Goal: Task Accomplishment & Management: Manage account settings

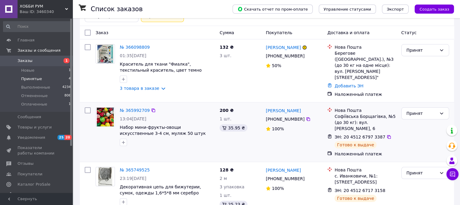
scroll to position [61, 0]
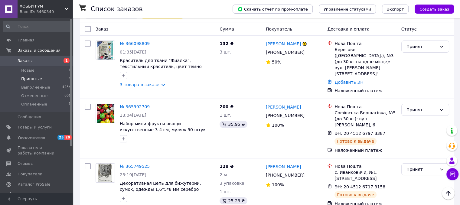
click at [58, 57] on link "Заказы 1" at bounding box center [37, 61] width 74 height 10
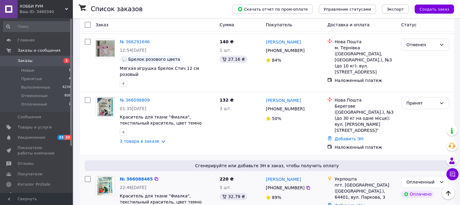
scroll to position [121, 0]
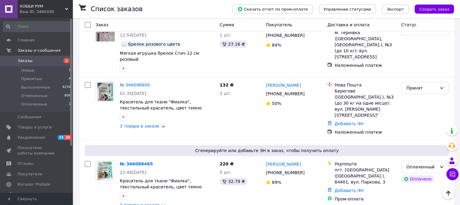
click at [136, 162] on link "№ 366088465" at bounding box center [136, 164] width 33 height 5
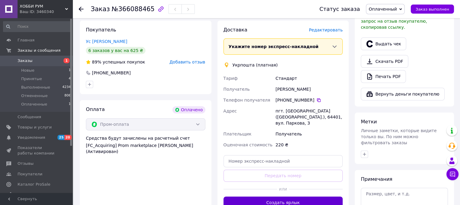
scroll to position [212, 0]
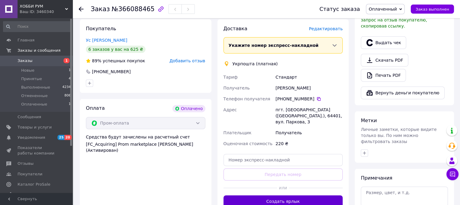
click at [293, 195] on button "Создать ярлык" at bounding box center [283, 201] width 119 height 12
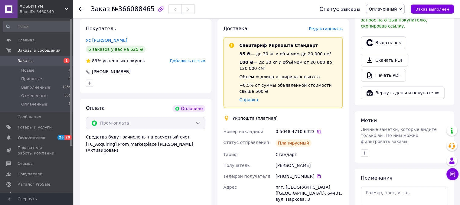
click at [41, 60] on span "Заказы" at bounding box center [37, 60] width 38 height 5
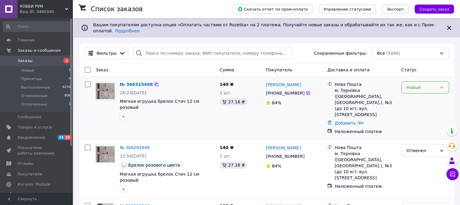
click at [428, 84] on div "Новый" at bounding box center [422, 87] width 30 height 7
click at [427, 96] on li "Принят" at bounding box center [424, 95] width 47 height 11
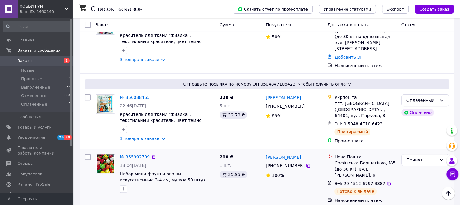
scroll to position [182, 0]
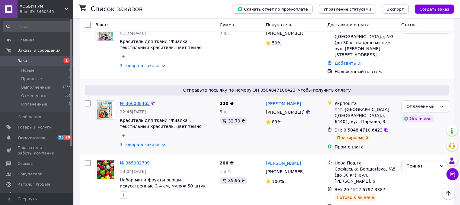
click at [137, 101] on link "№ 366088465" at bounding box center [135, 103] width 30 height 5
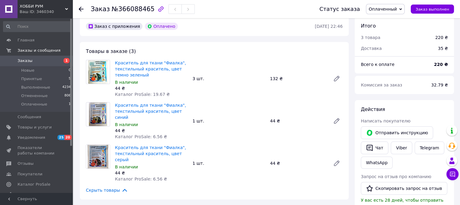
scroll to position [121, 0]
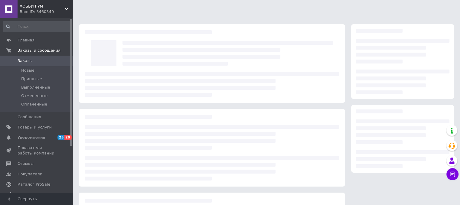
scroll to position [71, 0]
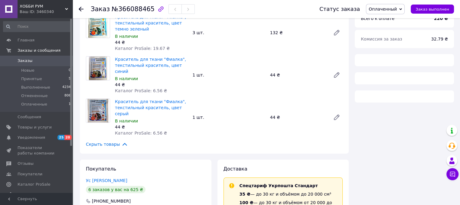
click at [39, 61] on span "Заказы" at bounding box center [37, 60] width 38 height 5
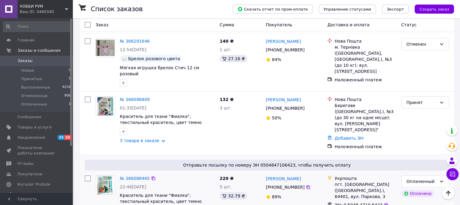
scroll to position [151, 0]
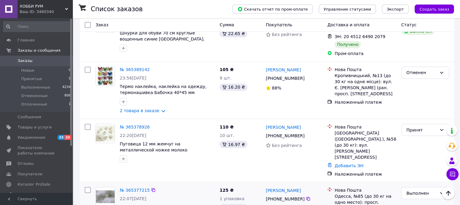
scroll to position [1026, 0]
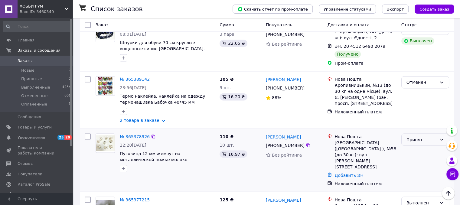
click at [425, 136] on div "Принят" at bounding box center [422, 139] width 30 height 7
click at [421, 74] on li "Отменен" at bounding box center [424, 74] width 47 height 11
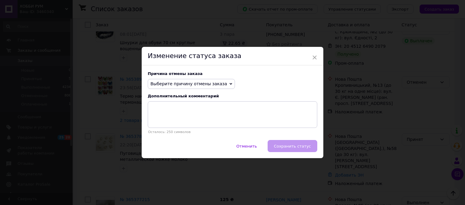
click at [211, 86] on span "Выберите причину отмены заказа" at bounding box center [188, 83] width 77 height 5
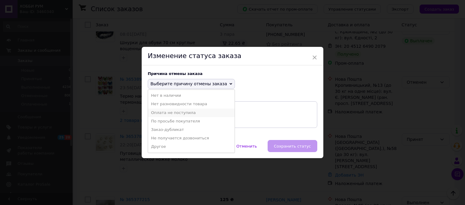
click at [182, 113] on li "Оплата не поступила" at bounding box center [191, 113] width 87 height 8
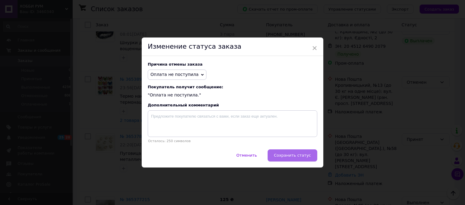
click at [290, 157] on span "Сохранить статус" at bounding box center [292, 155] width 37 height 5
